Goal: Contribute content: Contribute content

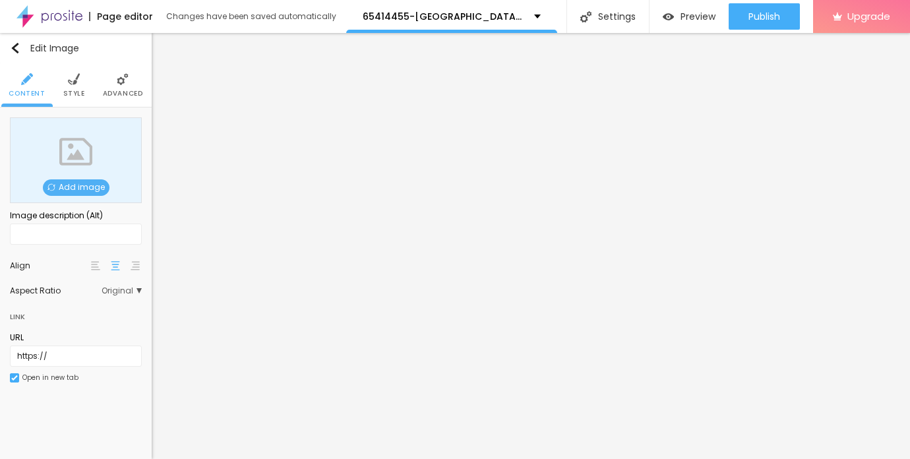
click at [78, 185] on span "Add image" at bounding box center [76, 187] width 67 height 16
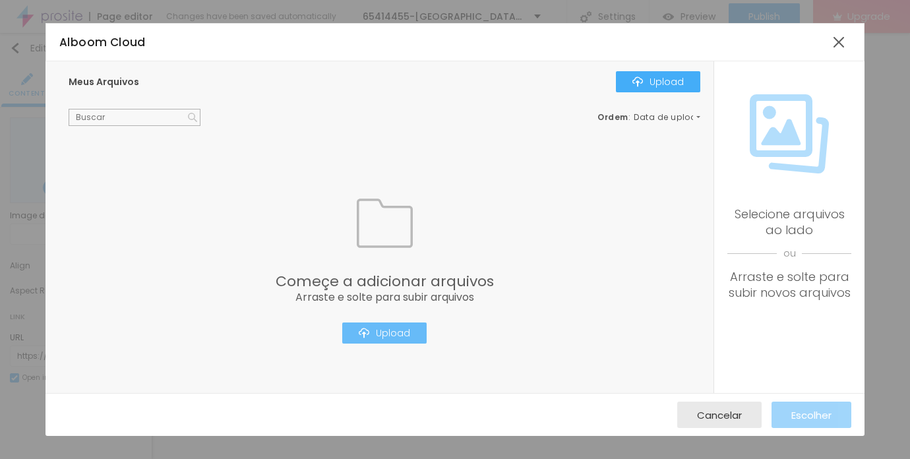
click at [387, 338] on div "Upload" at bounding box center [384, 333] width 51 height 11
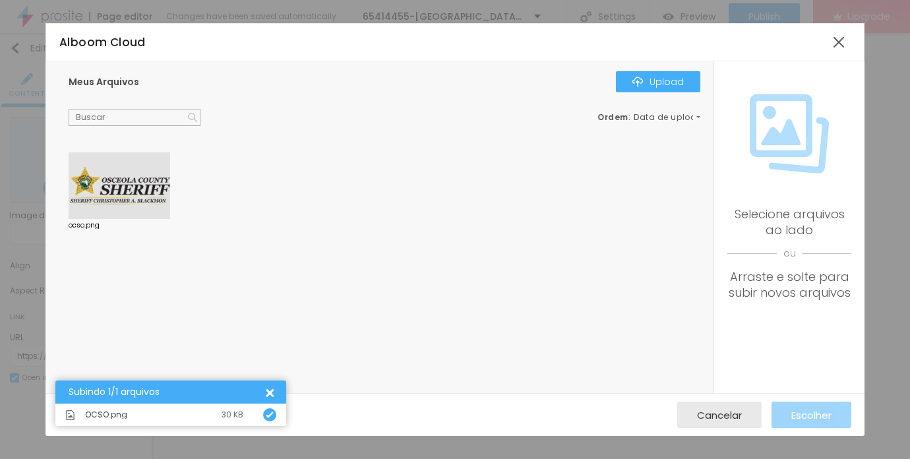
click at [113, 186] on div at bounding box center [120, 185] width 102 height 67
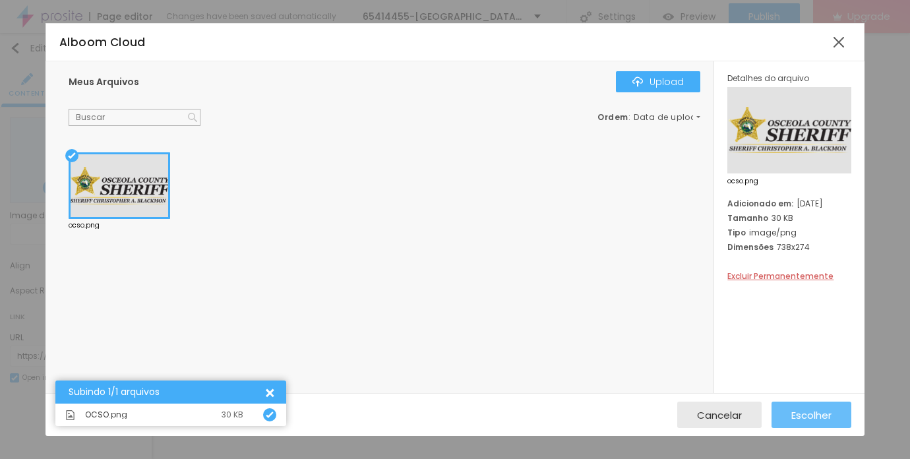
click at [806, 412] on span "Escolher" at bounding box center [811, 415] width 40 height 11
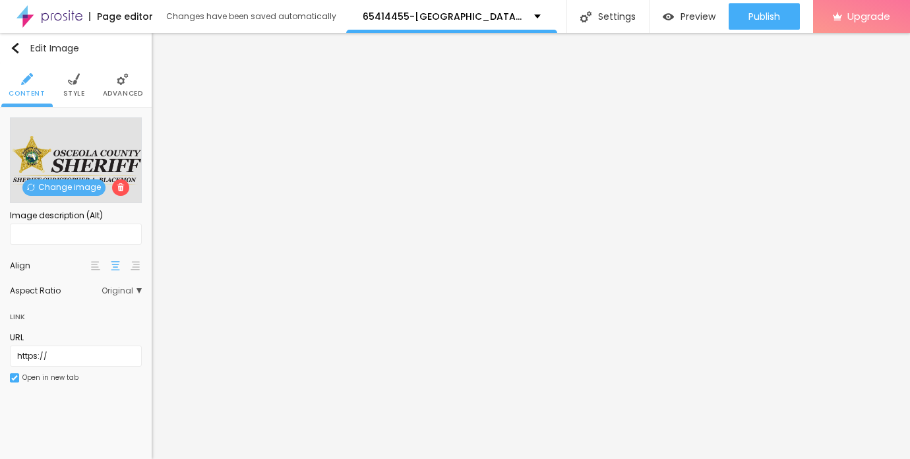
click at [71, 82] on img at bounding box center [74, 79] width 12 height 12
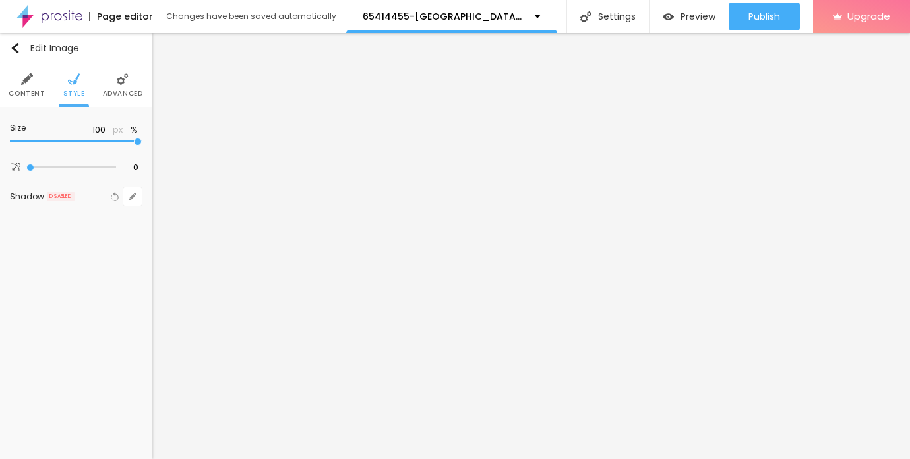
type input "95"
type input "85"
type input "50"
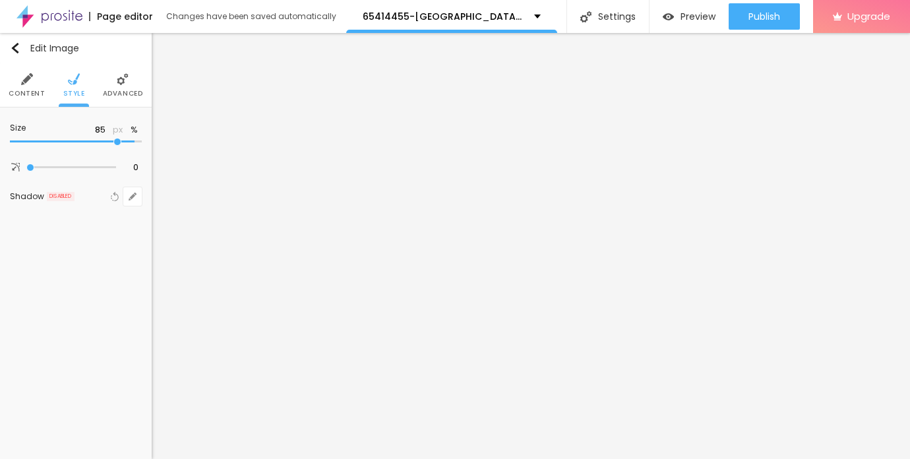
type input "50"
type input "35"
type input "25"
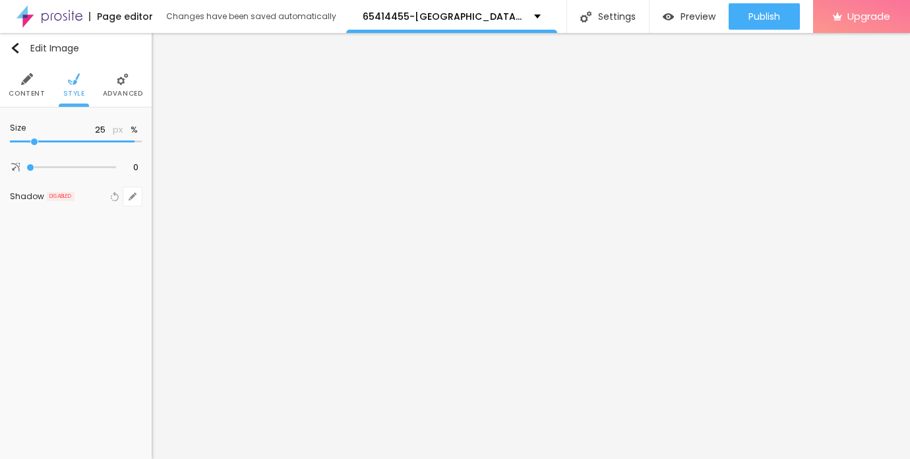
type input "15"
type input "10"
drag, startPoint x: 135, startPoint y: 139, endPoint x: -29, endPoint y: 139, distance: 164.2
type input "10"
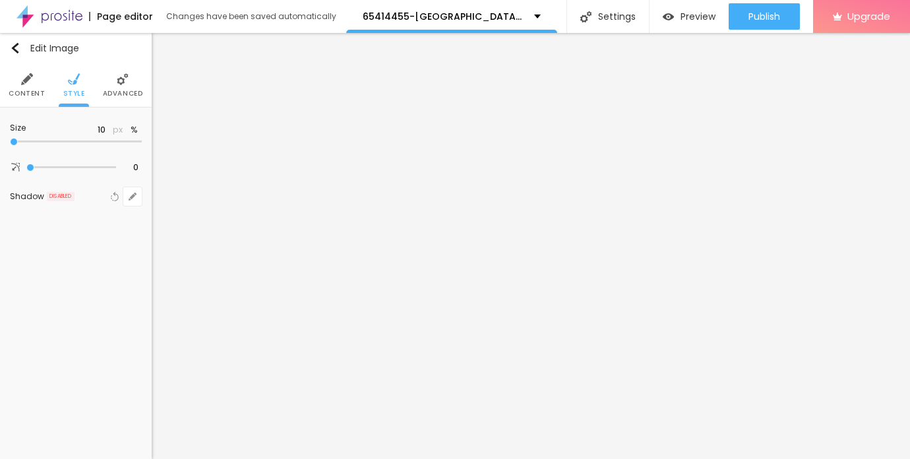
click at [10, 139] on input "range" at bounding box center [76, 142] width 132 height 7
click at [20, 51] on img "button" at bounding box center [15, 48] width 11 height 11
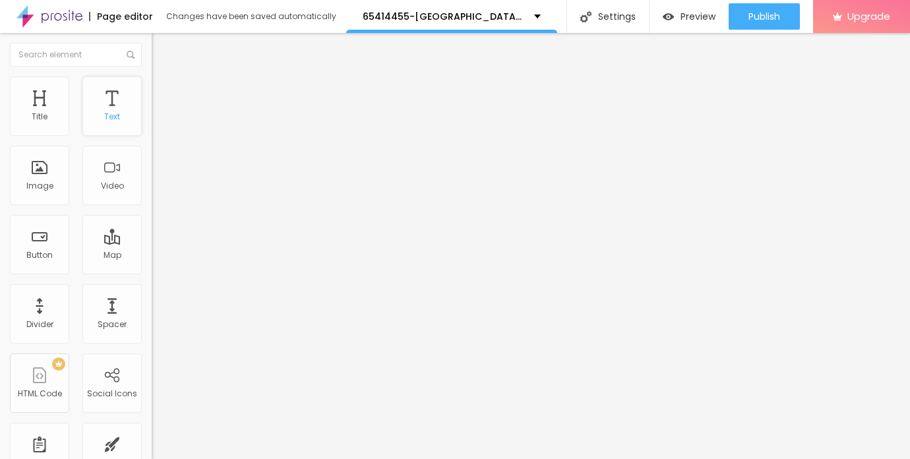
click at [115, 115] on div "Text" at bounding box center [112, 116] width 16 height 9
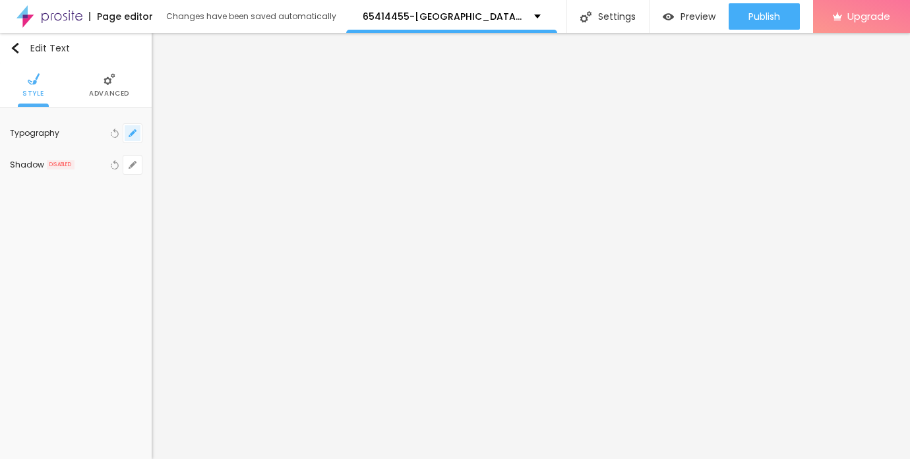
click at [133, 131] on icon "button" at bounding box center [133, 133] width 8 height 8
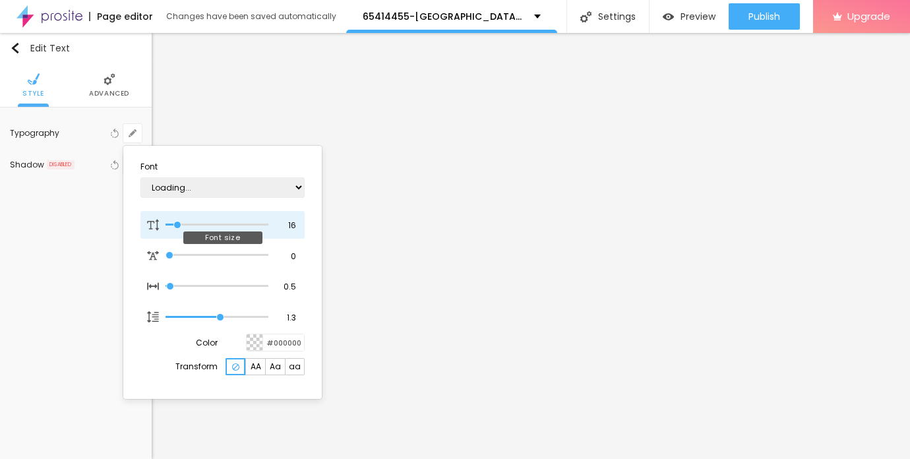
type input "1"
type input "15"
type input "1"
type input "16"
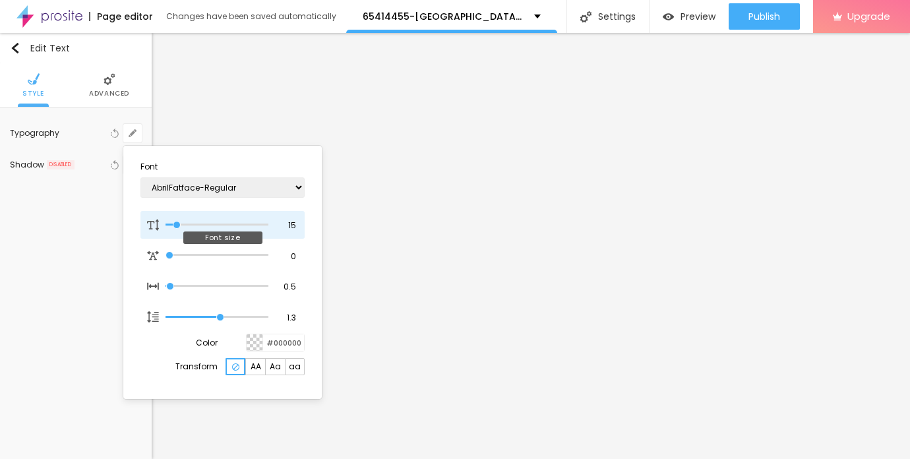
type input "16"
type input "1"
type input "21"
type input "1"
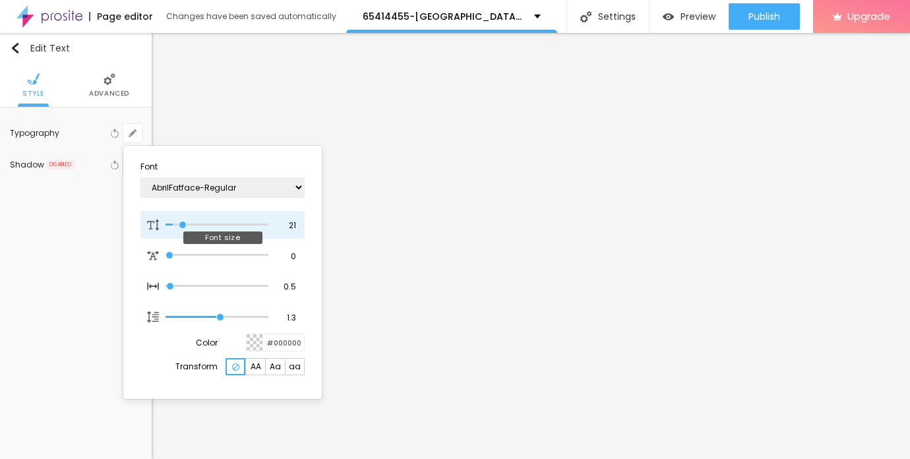
type input "22"
type input "1"
type input "23"
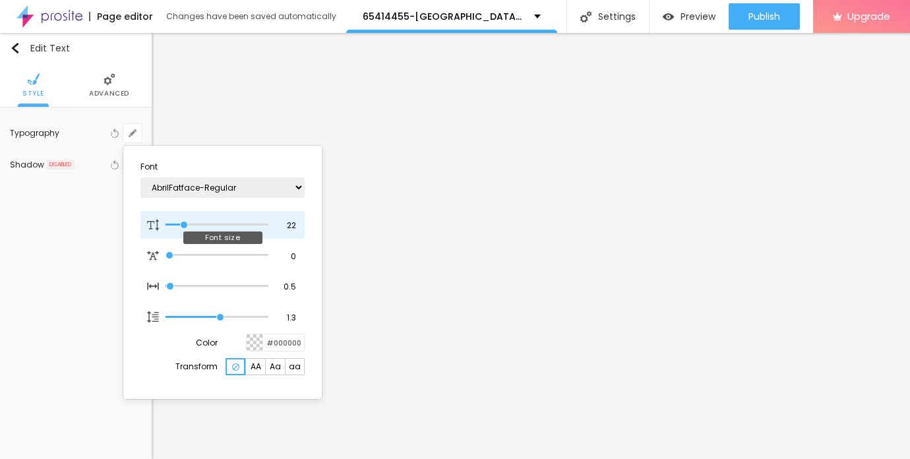
type input "1"
type input "24"
type input "1"
type input "25"
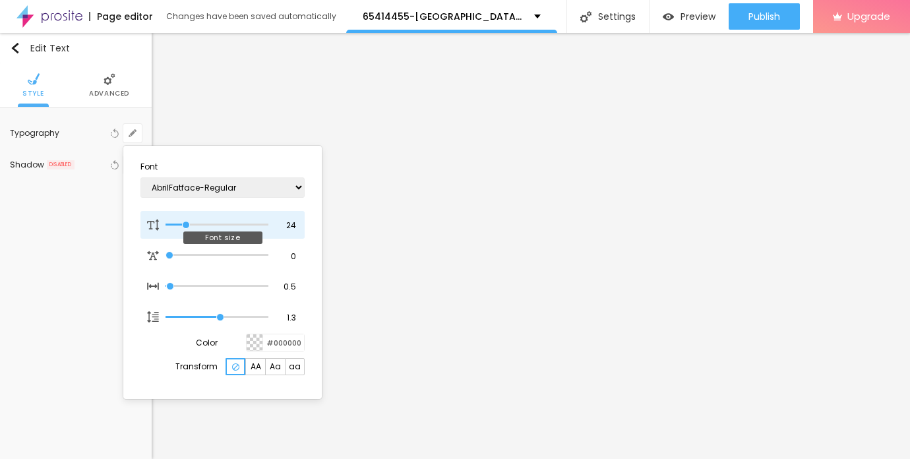
type input "25"
type input "1"
type input "26"
type input "1"
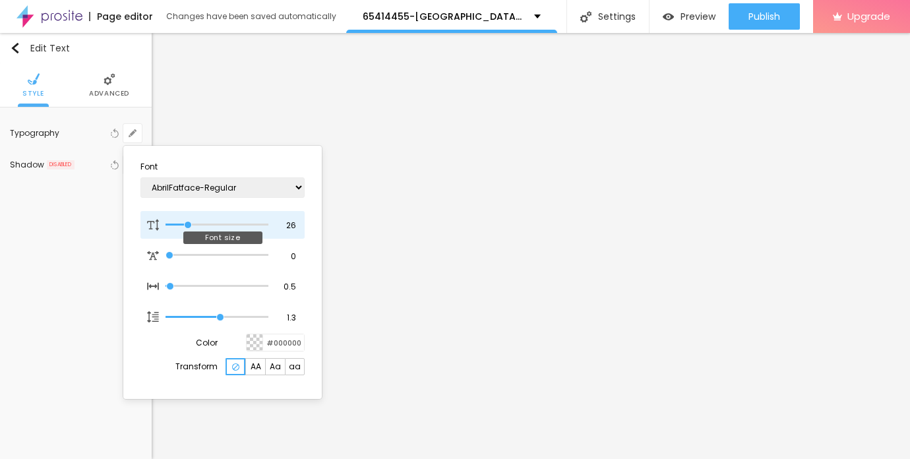
type input "27"
type input "1"
type input "26"
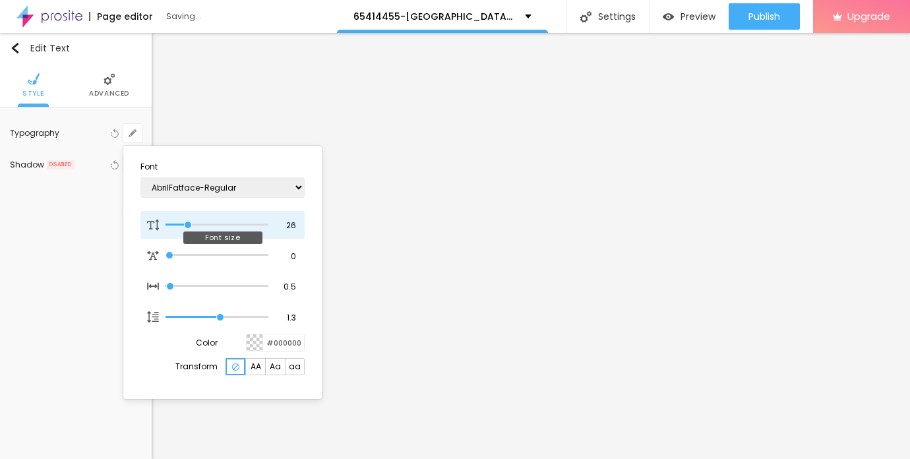
type input "1"
type input "25"
type input "1"
drag, startPoint x: 175, startPoint y: 221, endPoint x: 187, endPoint y: 222, distance: 12.6
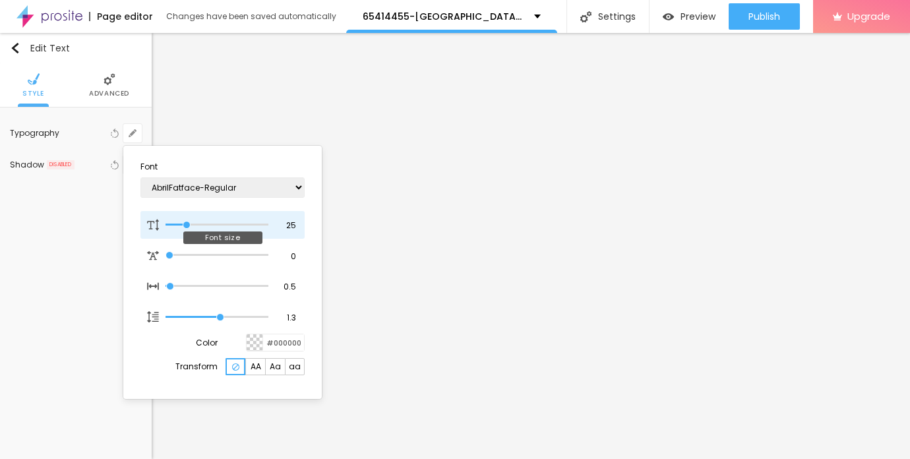
type input "25"
click at [187, 222] on input "range" at bounding box center [217, 225] width 103 height 7
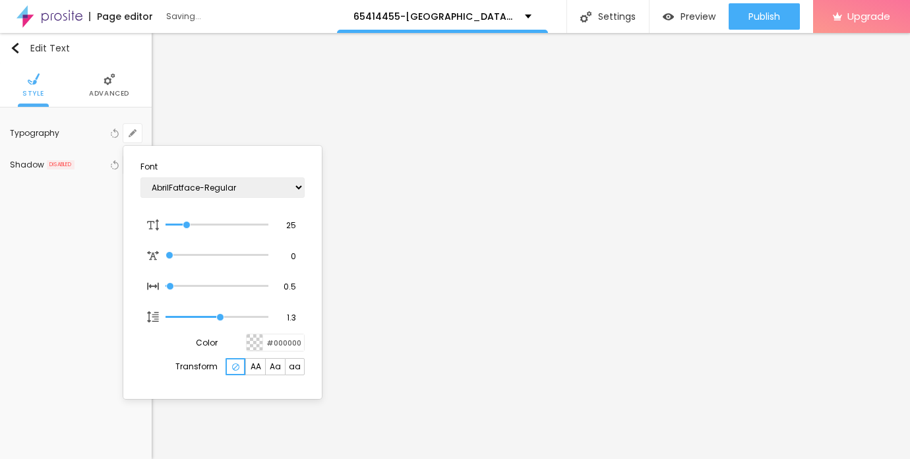
type input "1"
click at [16, 50] on div at bounding box center [455, 229] width 910 height 459
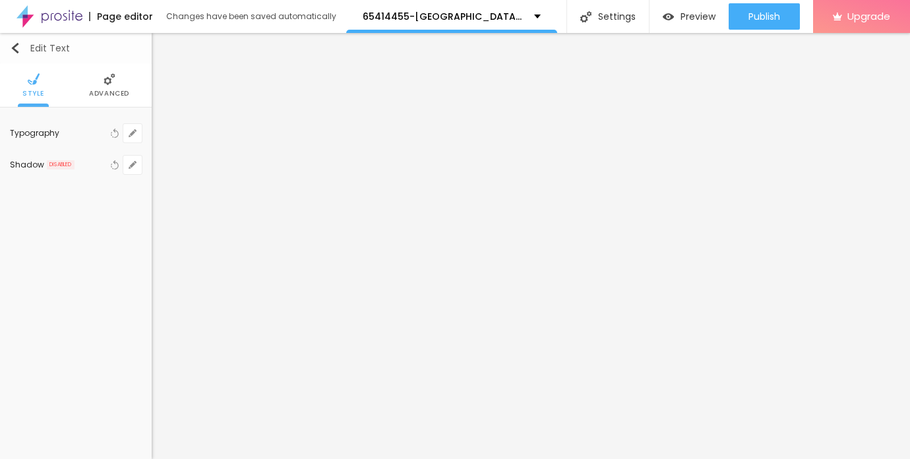
click at [15, 47] on img "button" at bounding box center [15, 48] width 11 height 11
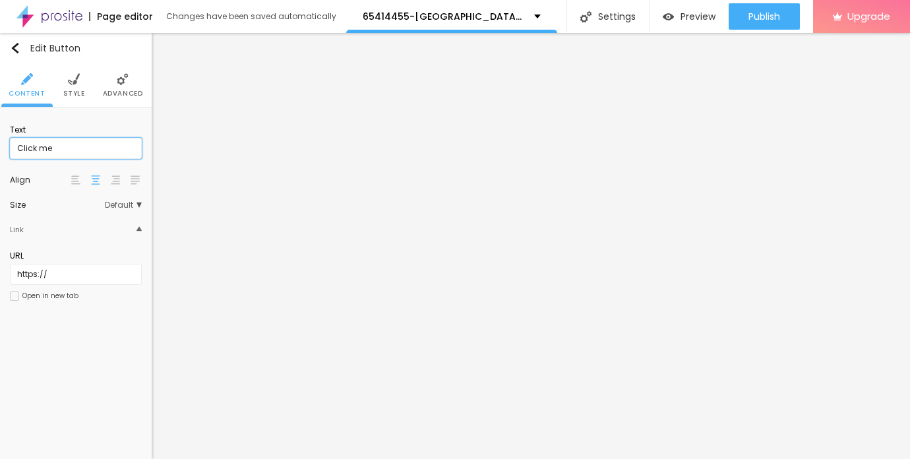
drag, startPoint x: 64, startPoint y: 150, endPoint x: -5, endPoint y: 149, distance: 68.6
click at [0, 149] on html "Page editor Changes have been saved automatically 65414455-Osceola County Sheri…" at bounding box center [455, 229] width 910 height 459
paste input "→ VIEW DOCUMENT HERE"
type input "→ VIEW DOCUMENT HERE"
click at [62, 278] on input "https://" at bounding box center [76, 274] width 132 height 21
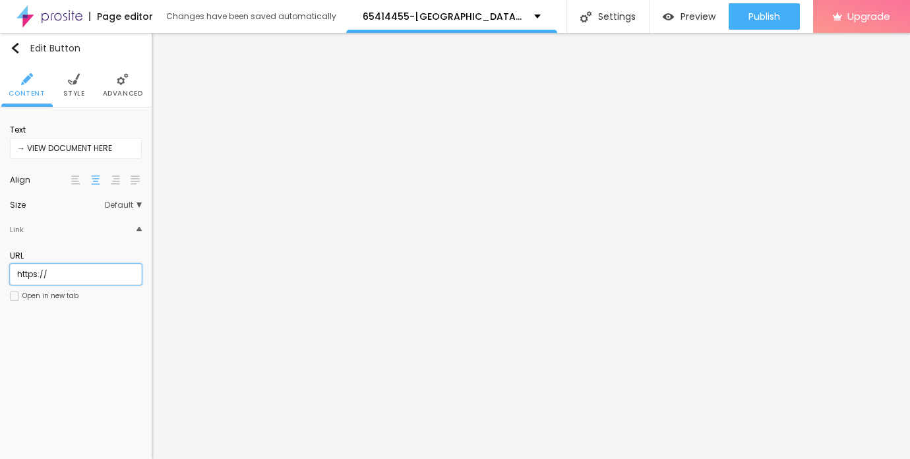
scroll to position [1, 0]
drag, startPoint x: 61, startPoint y: 278, endPoint x: -7, endPoint y: 277, distance: 67.3
click at [0, 277] on html "Page editor Changes have been saved automatically 65414455-Osceola County Sheri…" at bounding box center [455, 229] width 910 height 459
drag, startPoint x: 52, startPoint y: 274, endPoint x: 11, endPoint y: 274, distance: 41.6
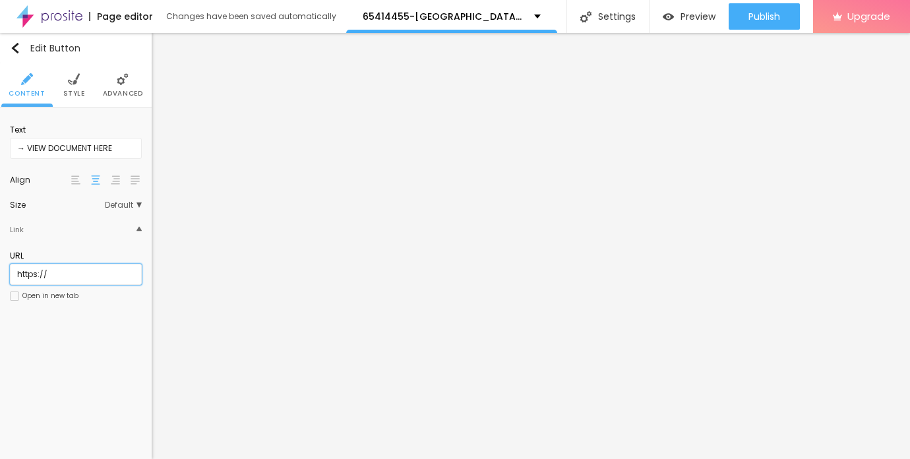
click at [11, 274] on input "https://" at bounding box center [76, 274] width 132 height 21
paste input "[DOMAIN_NAME][URL]"
type input "[URL][DOMAIN_NAME]"
click at [71, 87] on li "Style" at bounding box center [74, 85] width 22 height 44
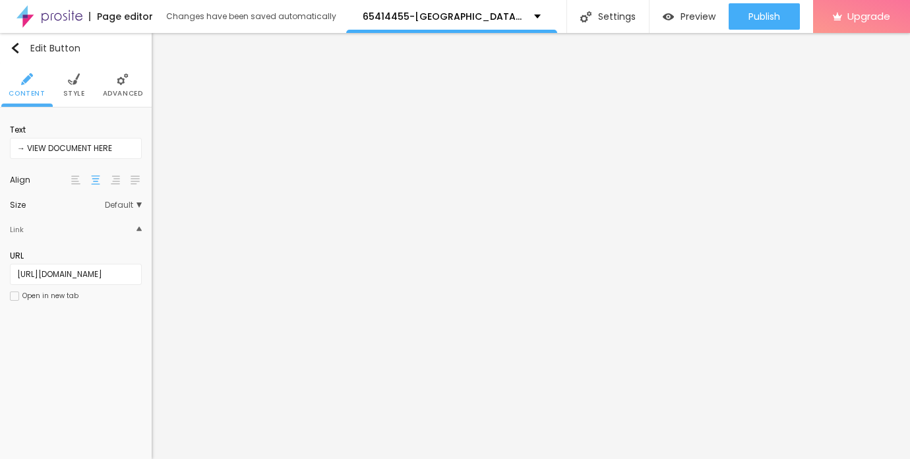
scroll to position [0, 0]
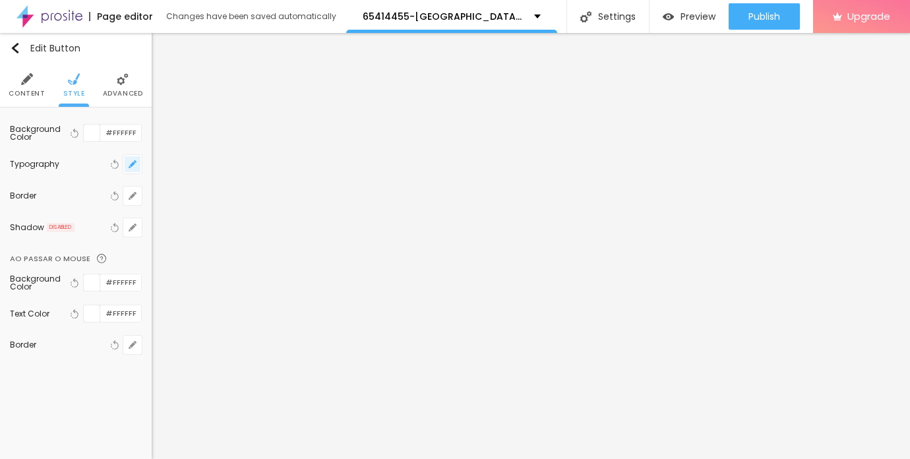
click at [132, 160] on button "button" at bounding box center [132, 164] width 18 height 18
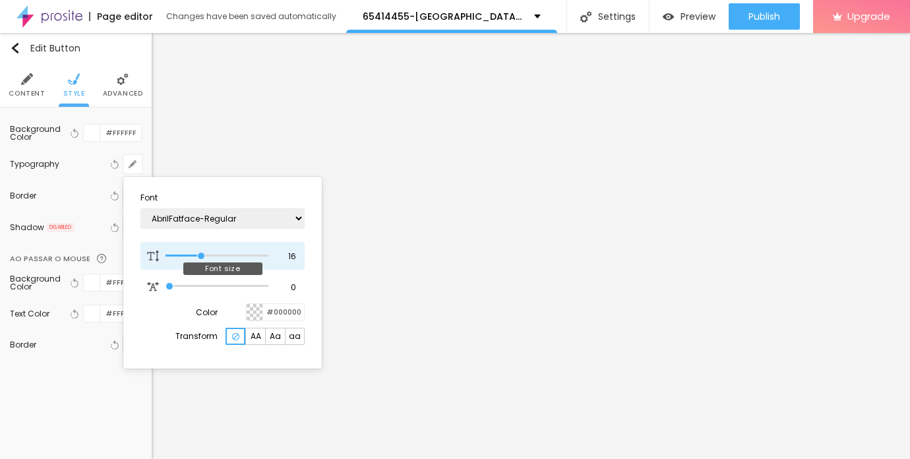
type input "17"
type input "18"
type input "19"
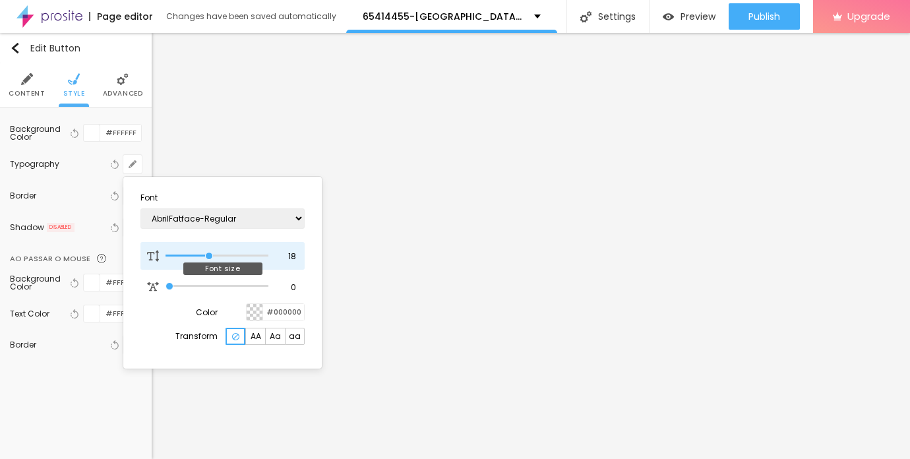
type input "19"
type input "20"
type input "21"
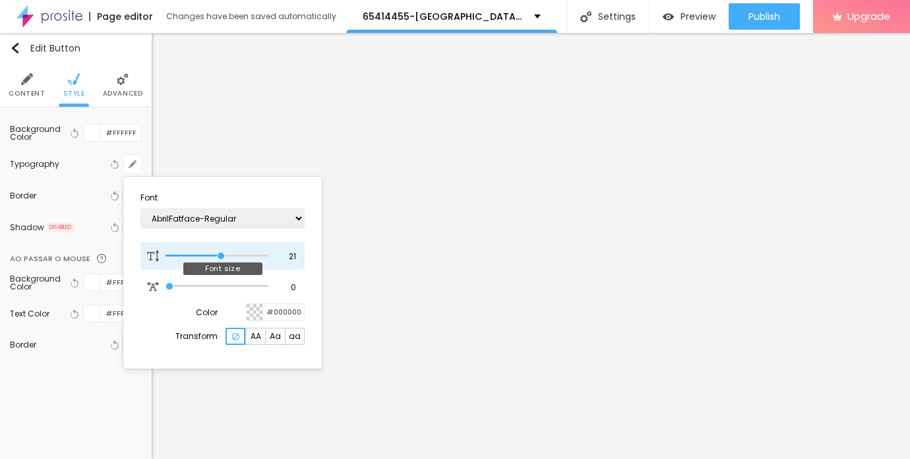
type input "22"
drag, startPoint x: 201, startPoint y: 253, endPoint x: 224, endPoint y: 257, distance: 23.3
type input "22"
click at [224, 257] on input "range" at bounding box center [217, 256] width 103 height 7
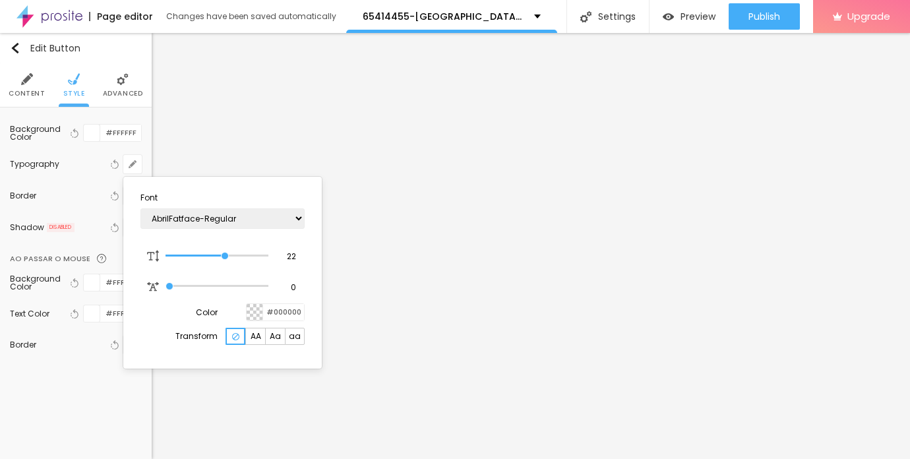
click at [365, 345] on div at bounding box center [455, 229] width 910 height 459
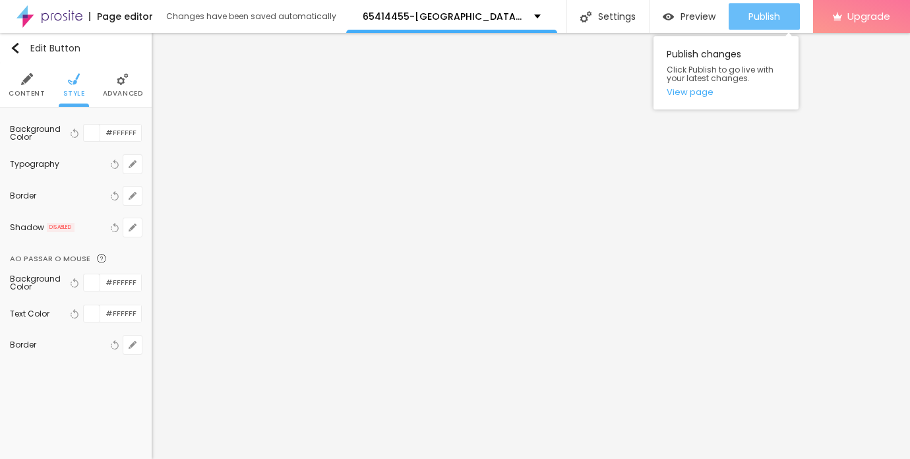
click at [762, 14] on span "Publish" at bounding box center [765, 16] width 32 height 11
